Goal: Navigation & Orientation: Find specific page/section

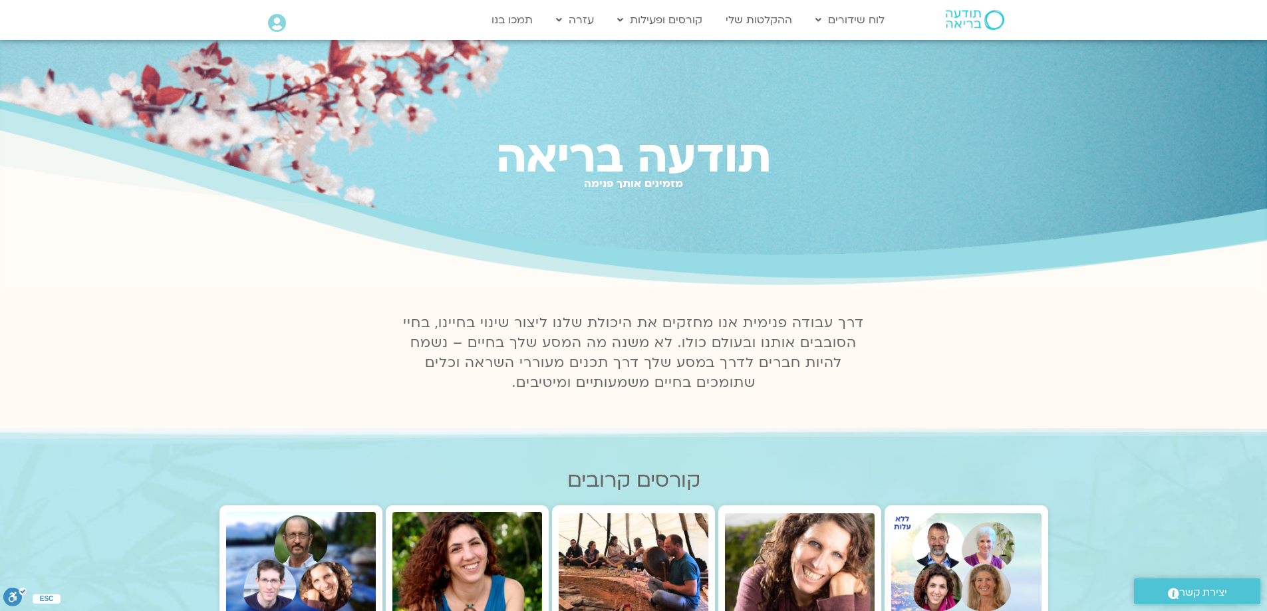
click at [277, 29] on icon at bounding box center [277, 23] width 18 height 19
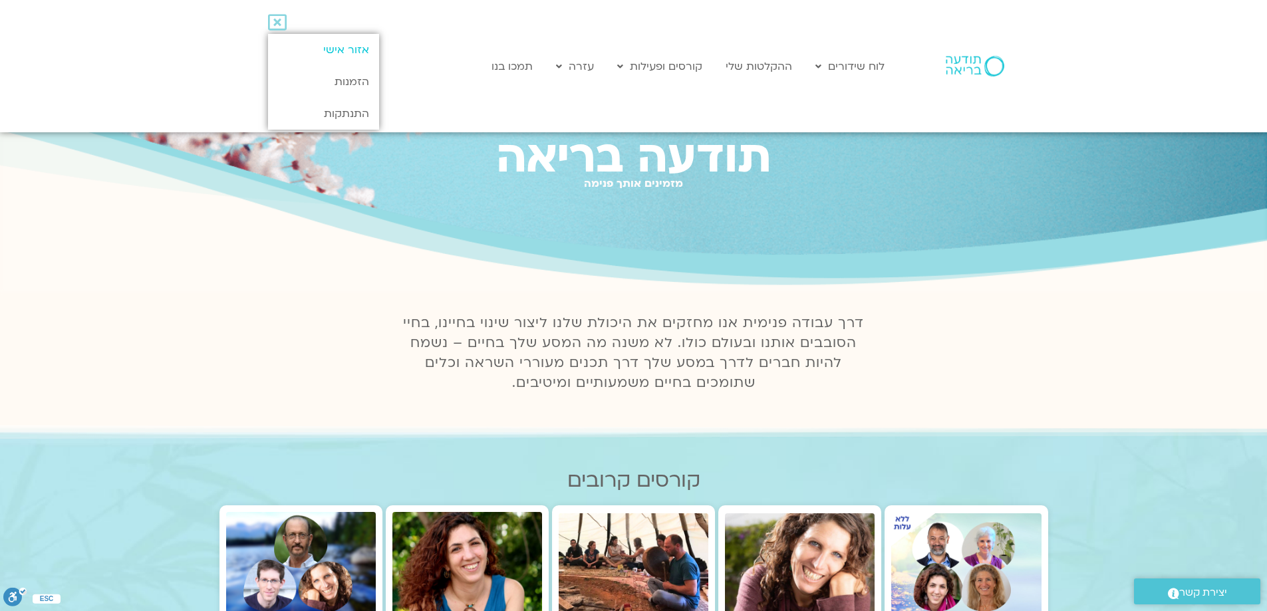
click at [345, 45] on link "אזור אישי" at bounding box center [323, 50] width 111 height 32
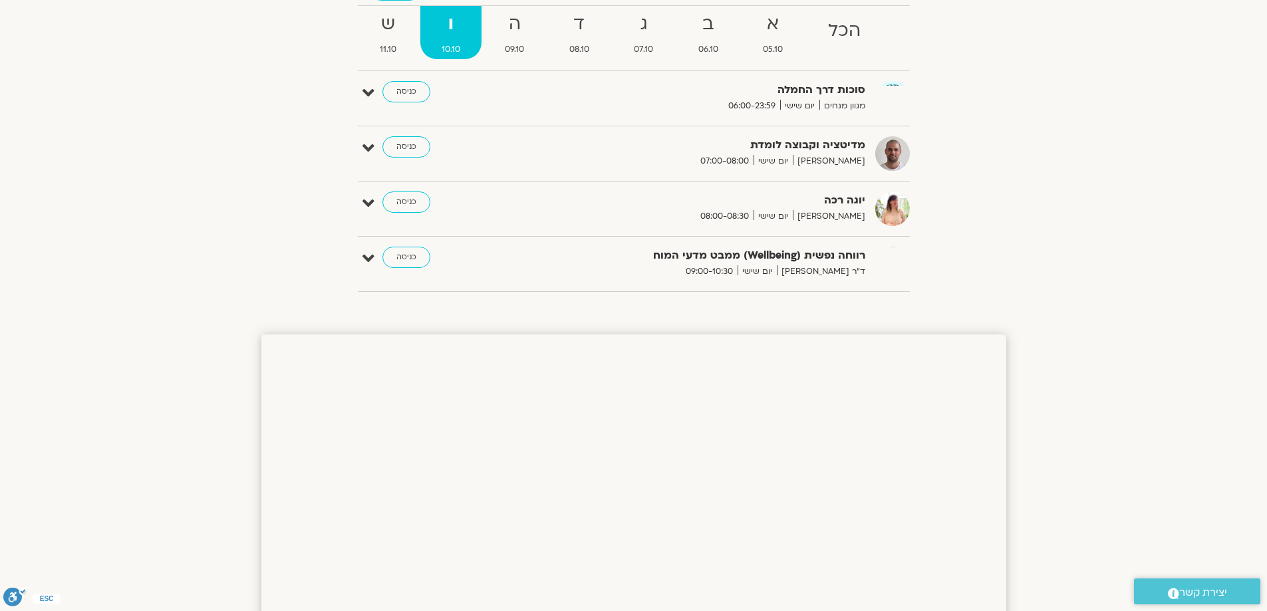
scroll to position [133, 0]
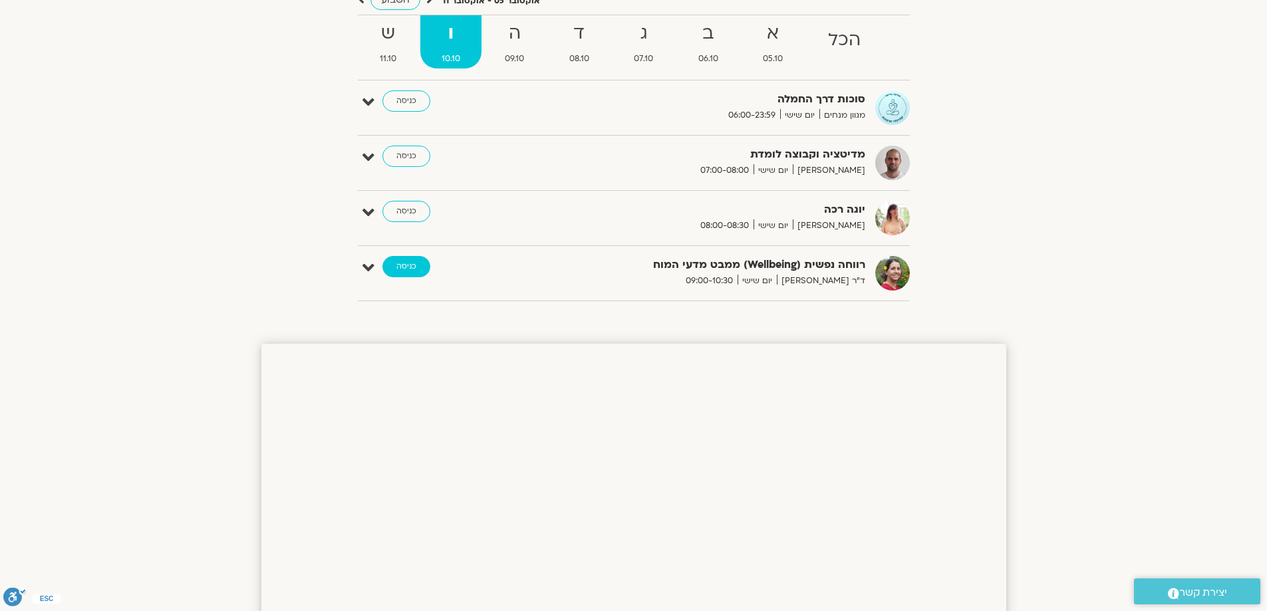
click at [406, 265] on link "כניסה" at bounding box center [407, 266] width 48 height 21
